Goal: Check status: Check status

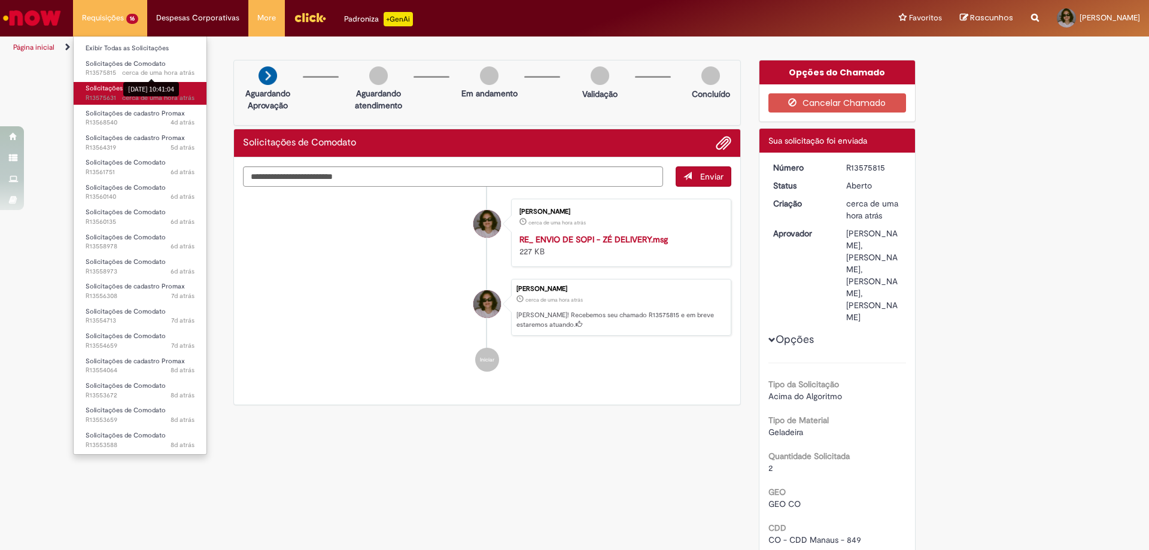
click at [128, 88] on ul "Exibir Todas as Solicitações Solicitações de Comodato cerca de uma hora atrás c…" at bounding box center [140, 245] width 134 height 419
click at [184, 90] on link "Solicitações de Comodato cerca de uma hora atrás cerca de uma hora atrás [DATE]…" at bounding box center [140, 93] width 133 height 22
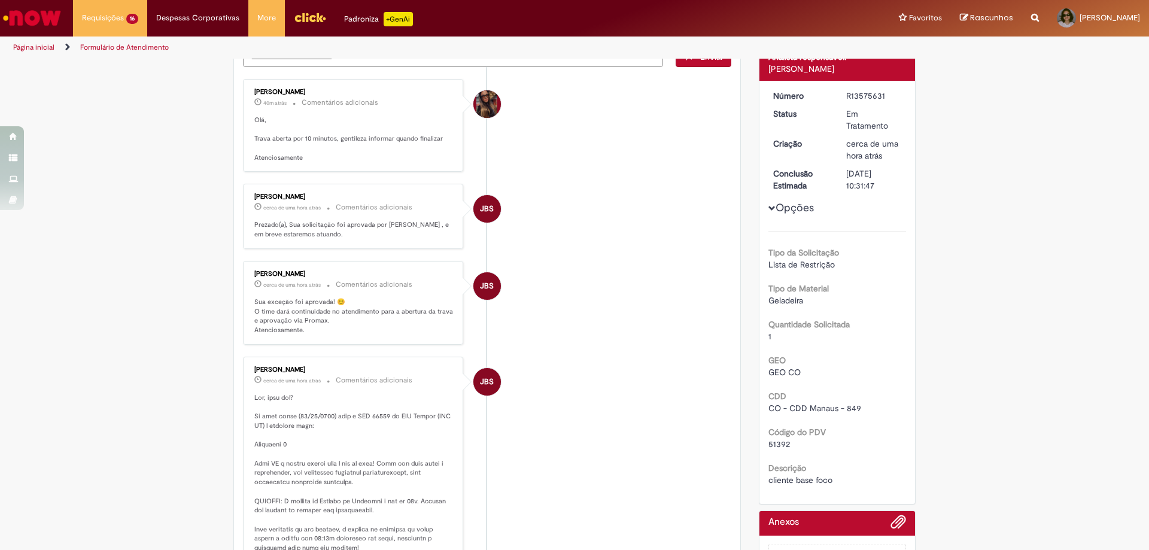
scroll to position [180, 0]
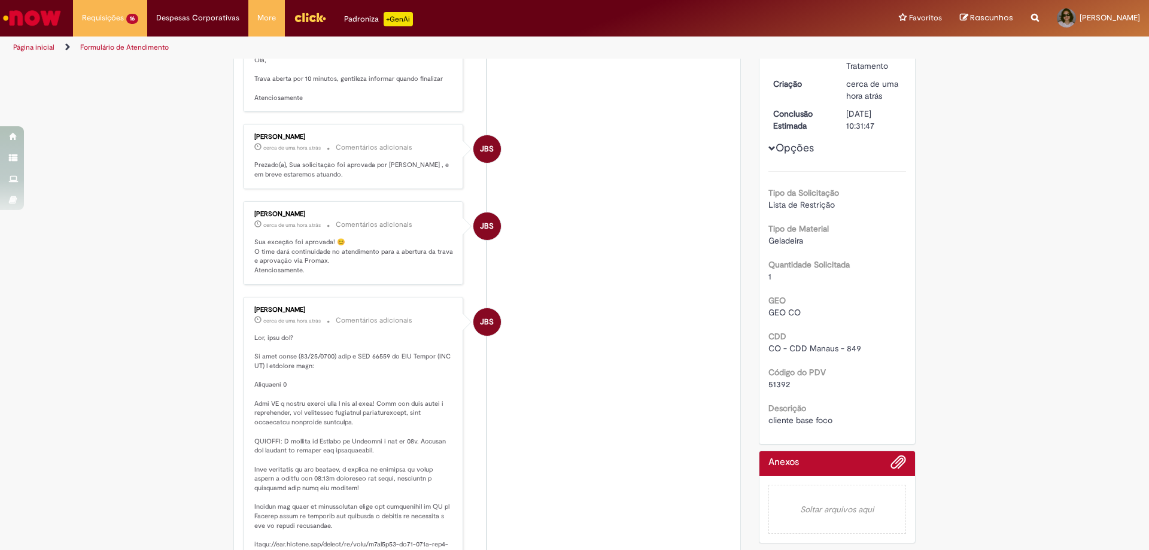
click at [773, 379] on span "51392" at bounding box center [780, 384] width 22 height 11
copy span "51392"
click at [667, 287] on ul "[PERSON_NAME] 41m atrás 41 minutos atrás Comentários adicionais [GEOGRAPHIC_DAT…" at bounding box center [487, 379] width 488 height 744
click at [709, 173] on li "JBS [PERSON_NAME] cerca de uma hora atrás cerca de uma hora atrás Comentários a…" at bounding box center [487, 156] width 488 height 65
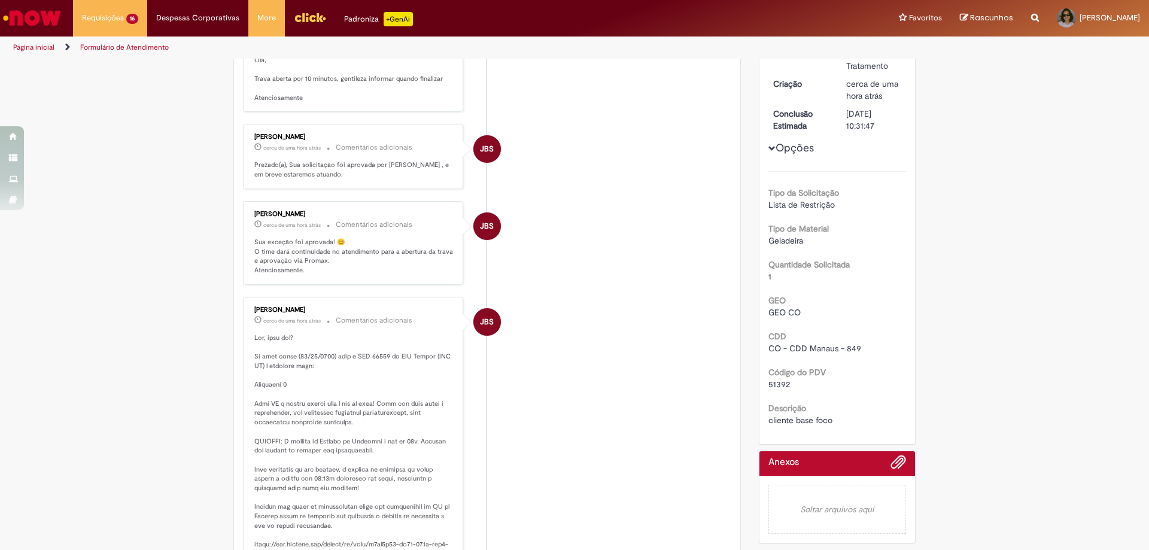
scroll to position [0, 0]
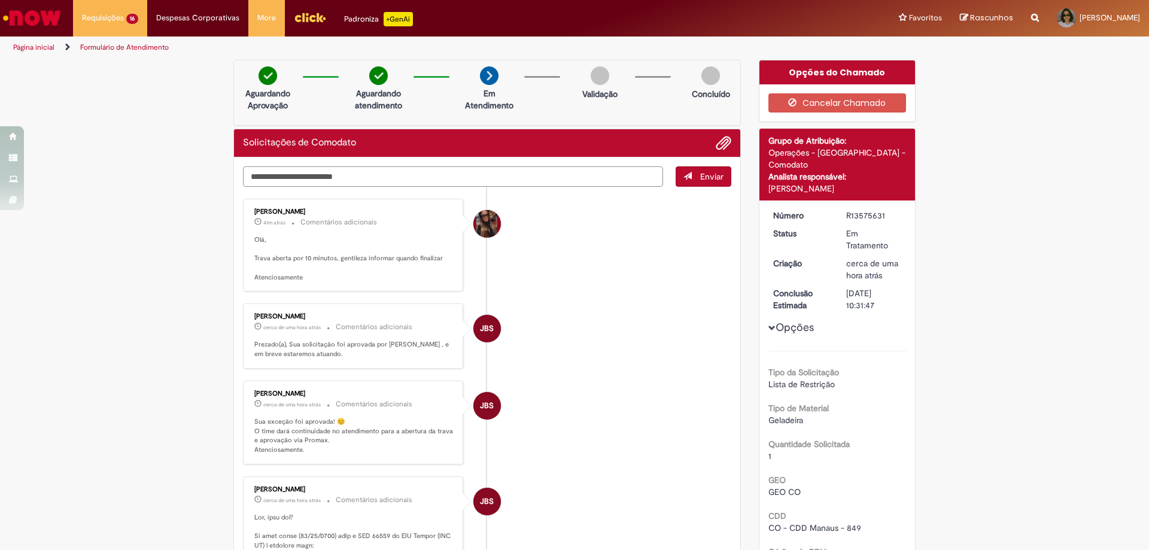
click at [417, 177] on textarea "Digite sua mensagem aqui..." at bounding box center [453, 176] width 420 height 20
type textarea "*****"
